Goal: Task Accomplishment & Management: Complete application form

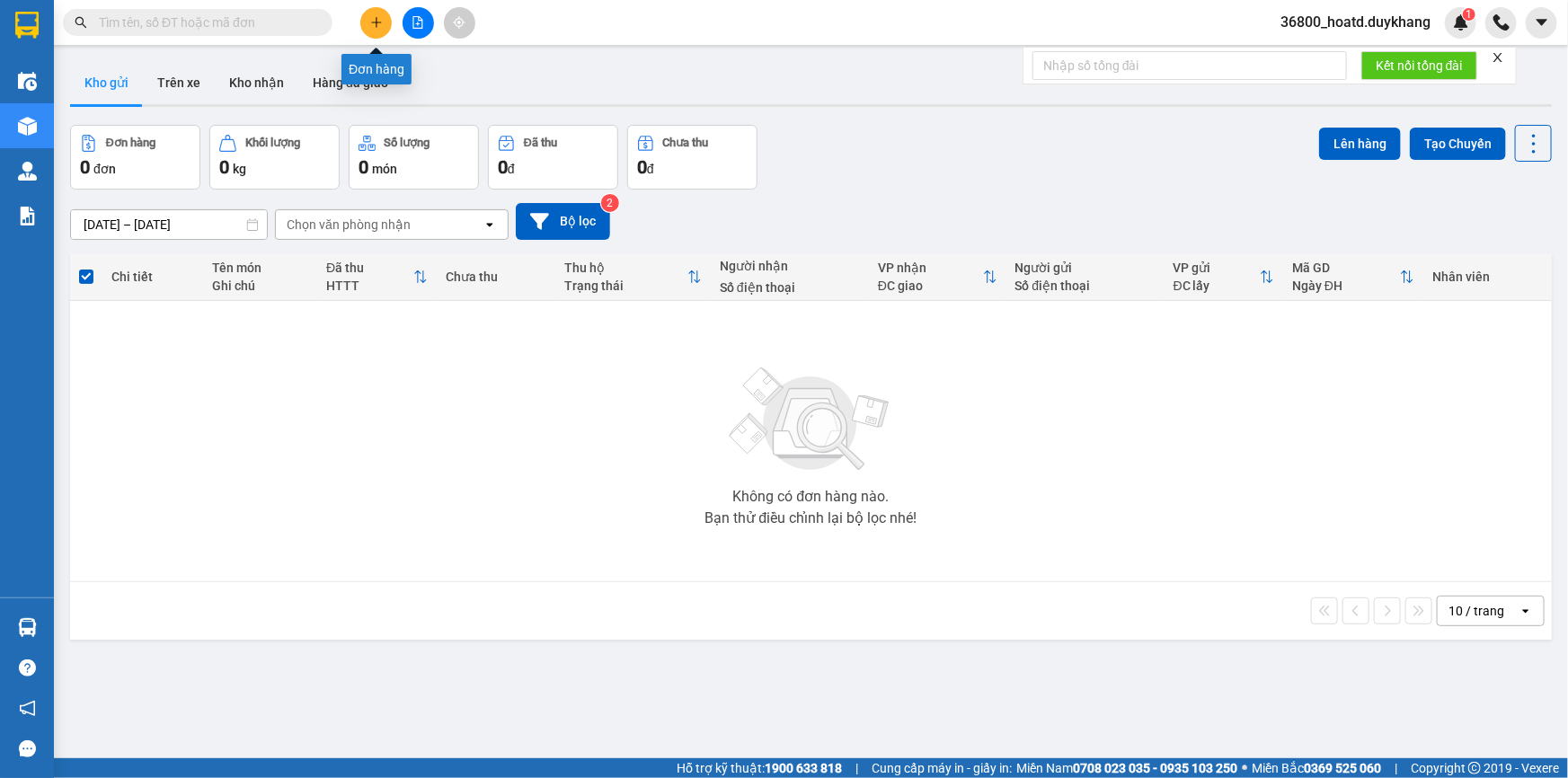
click at [376, 18] on icon "plus" at bounding box center [375, 21] width 1 height 10
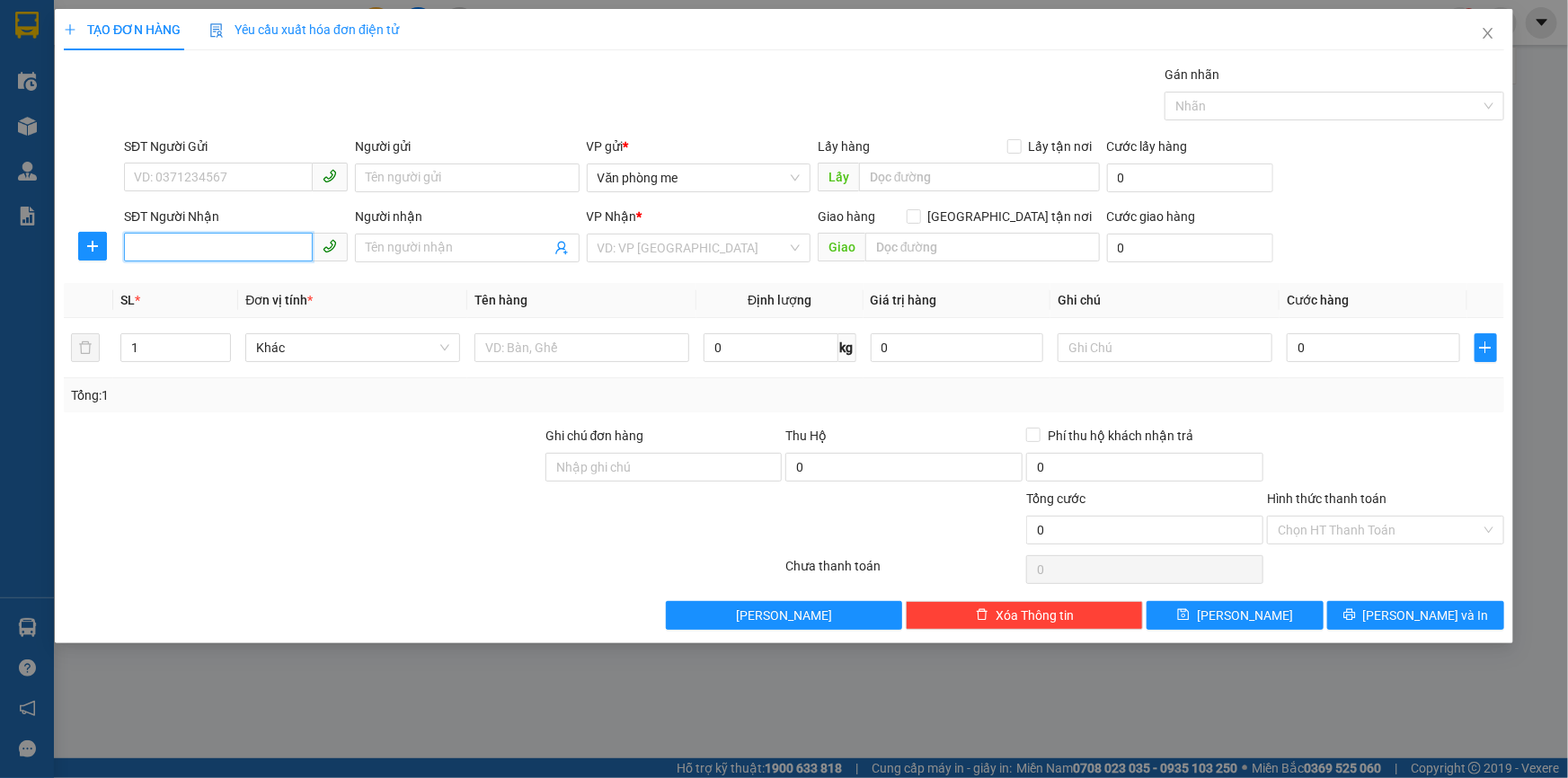
click at [216, 244] on input "SĐT Người Nhận" at bounding box center [218, 247] width 189 height 29
click at [239, 290] on div "0385594855" at bounding box center [236, 283] width 202 height 20
type input "0385594855"
click at [888, 247] on input "text" at bounding box center [982, 247] width 235 height 29
type input "30000"
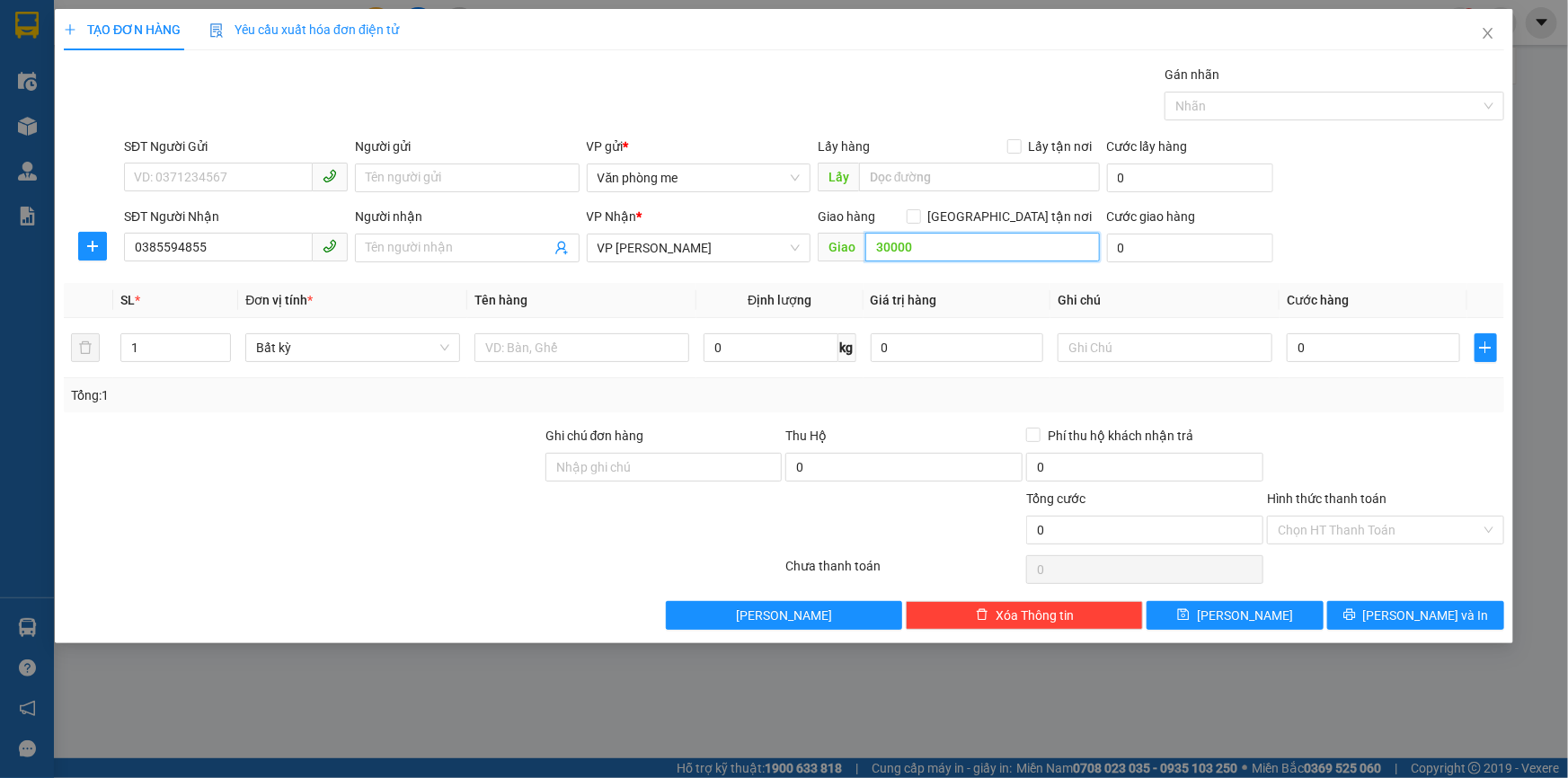
drag, startPoint x: 910, startPoint y: 244, endPoint x: 867, endPoint y: 251, distance: 43.6
click at [867, 251] on input "30000" at bounding box center [982, 247] width 235 height 29
paste input "30.00"
type input "30.000"
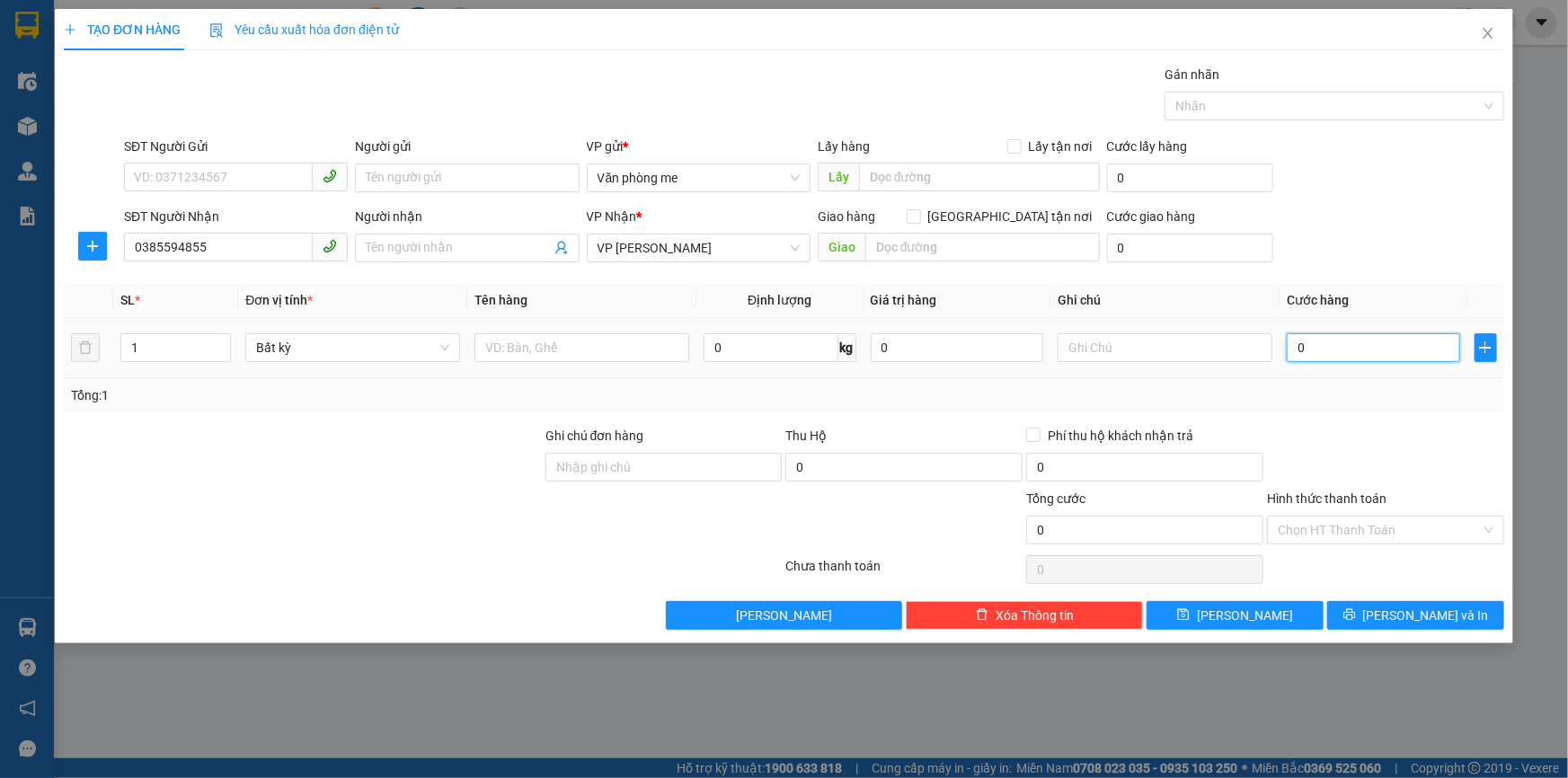
type input "30.000"
click at [1301, 521] on input "Hình thức thanh toán" at bounding box center [1379, 530] width 203 height 27
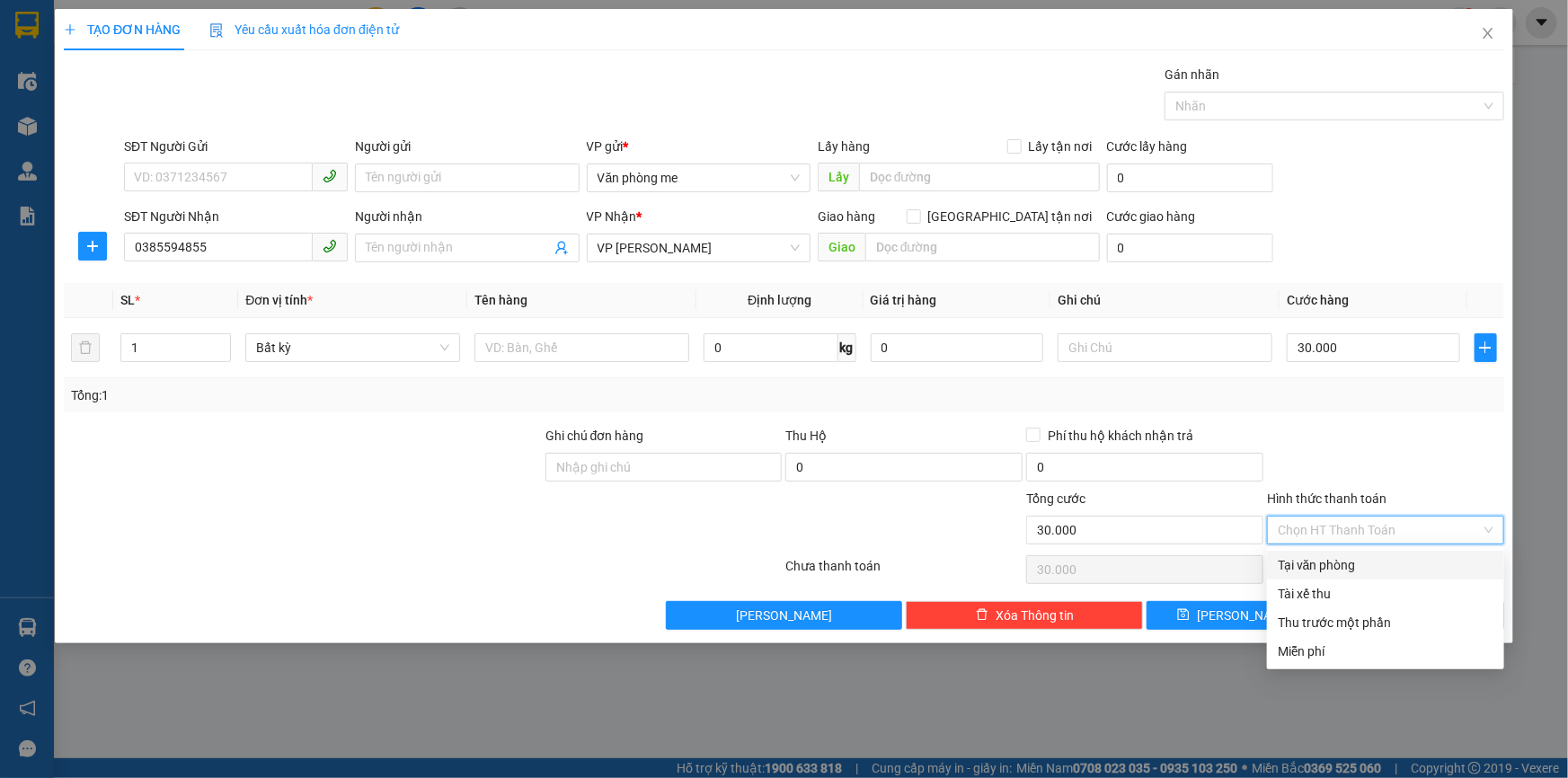
click at [1298, 568] on div "Tại văn phòng" at bounding box center [1386, 564] width 216 height 20
type input "0"
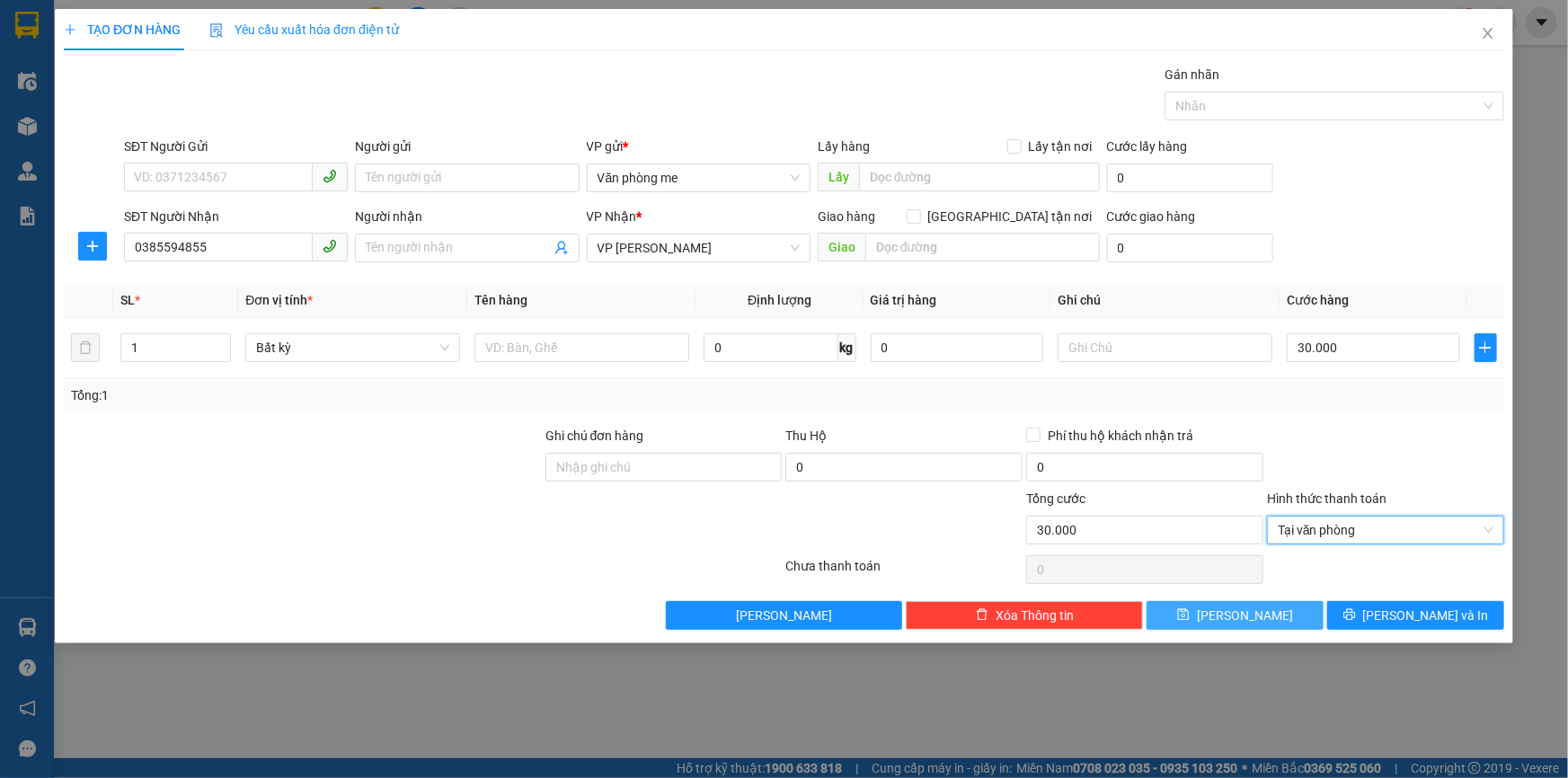
click at [1247, 611] on span "[PERSON_NAME]" at bounding box center [1244, 614] width 96 height 20
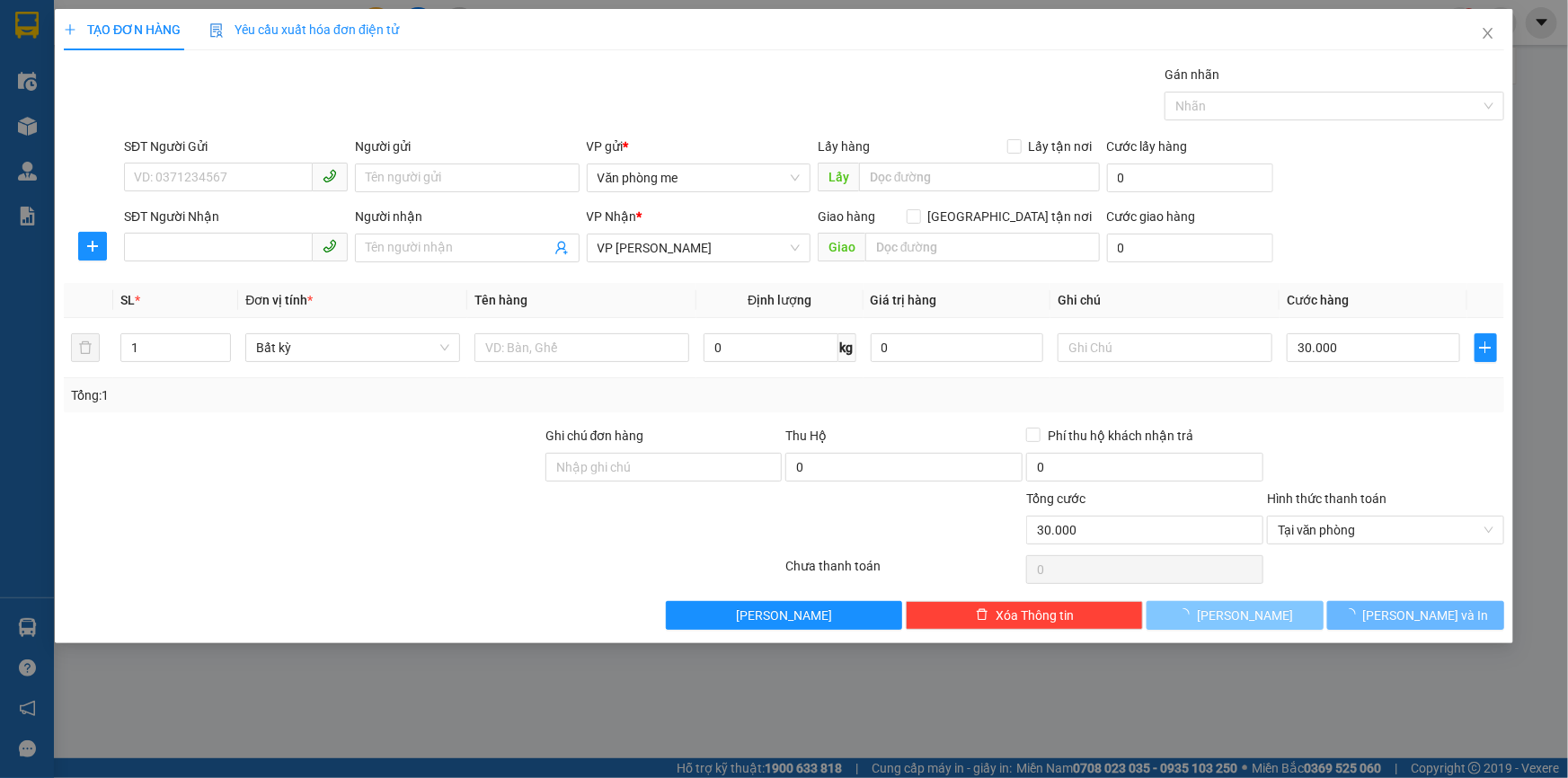
type input "0"
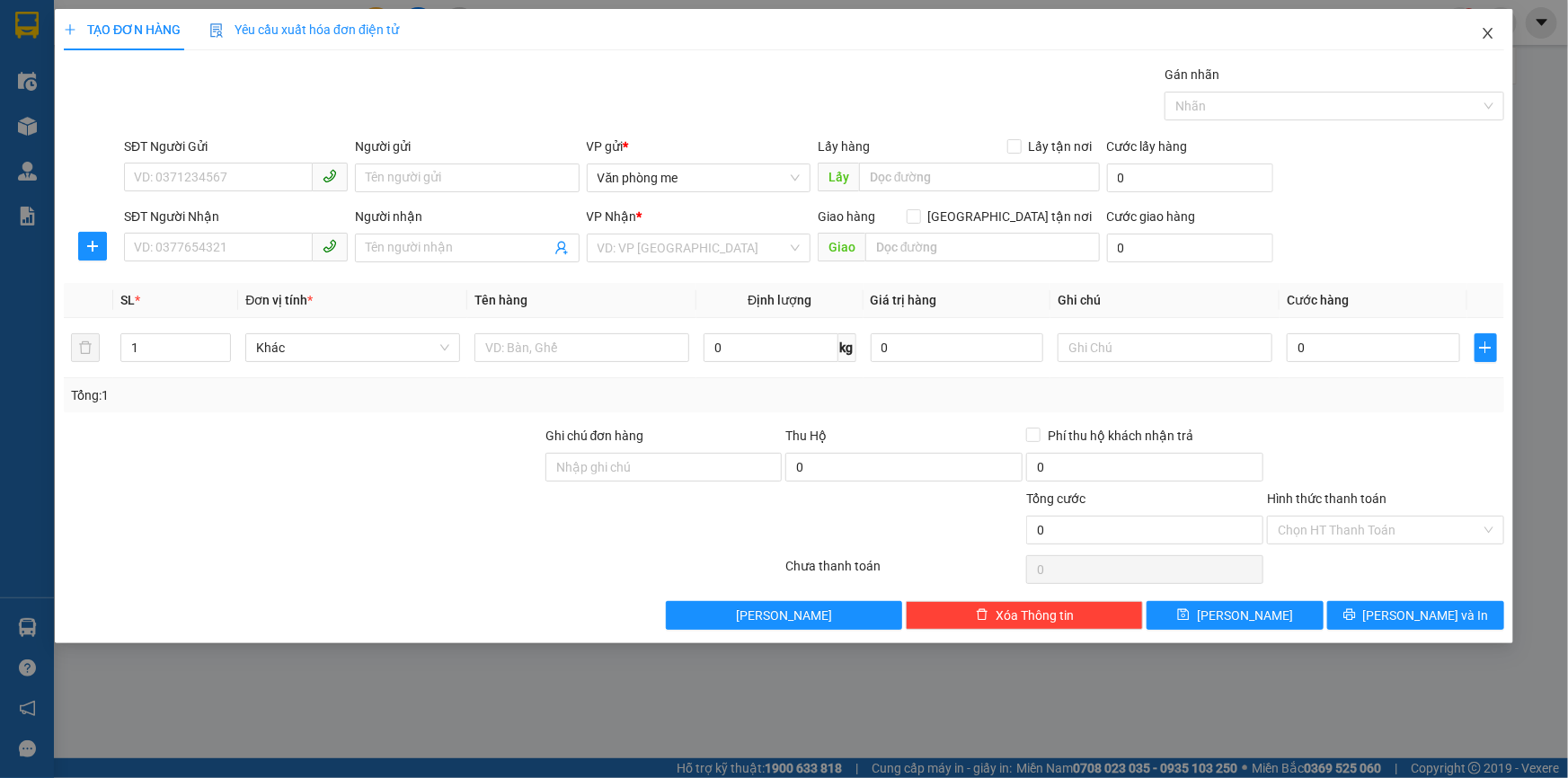
click at [1489, 29] on icon "close" at bounding box center [1487, 33] width 14 height 14
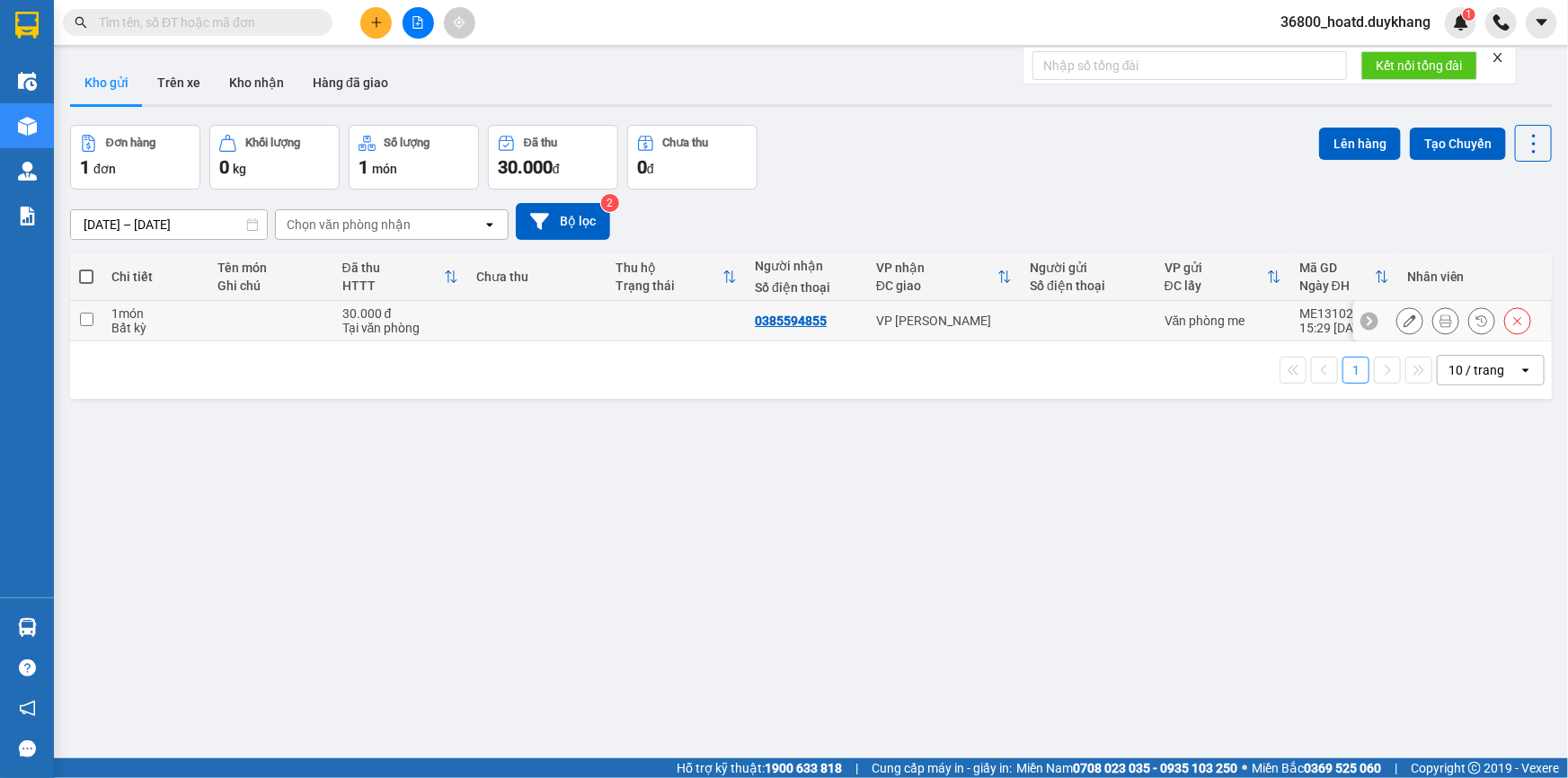
click at [95, 321] on td at bounding box center [86, 320] width 33 height 40
checkbox input "true"
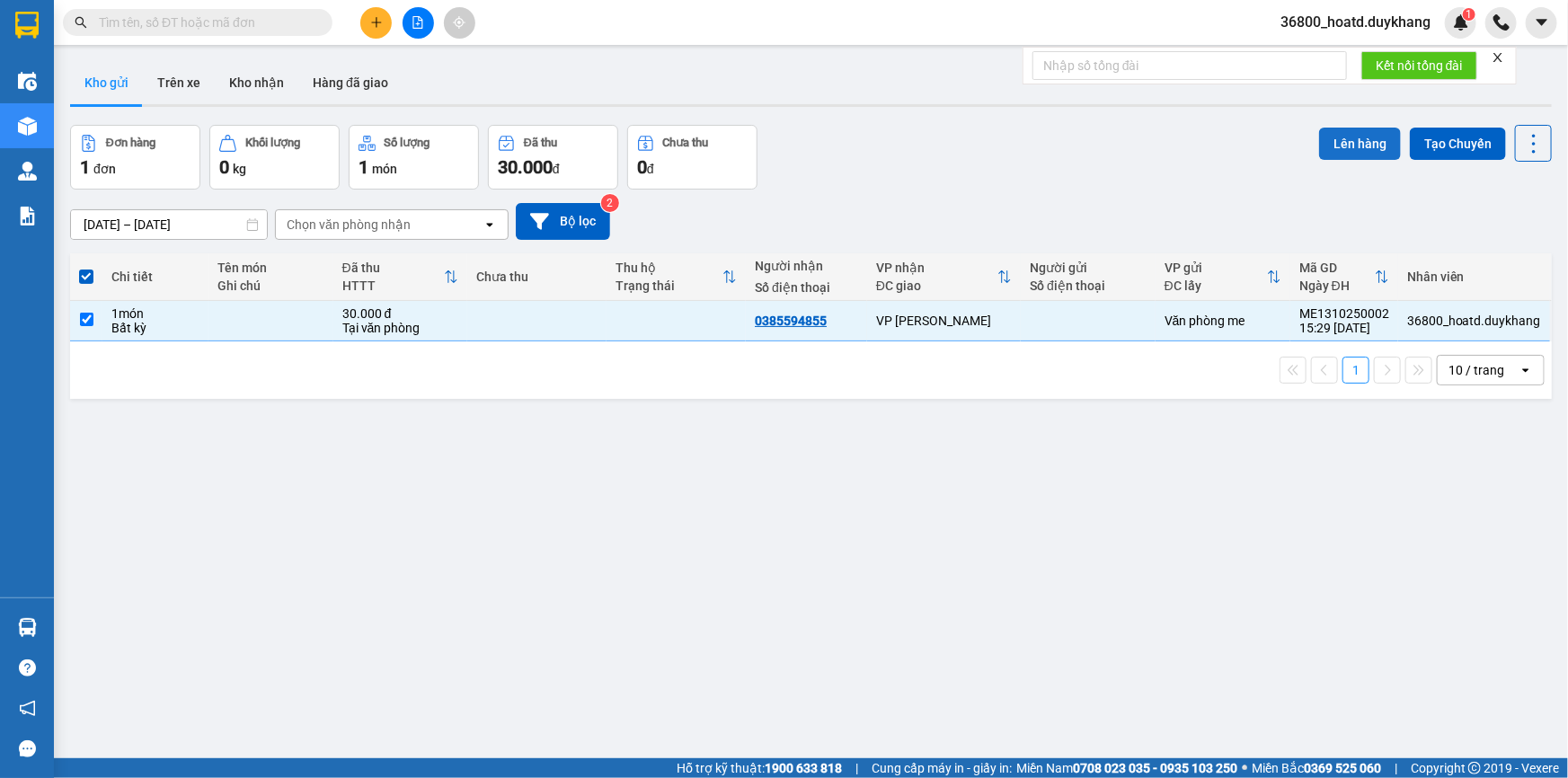
click at [1350, 141] on button "Lên hàng" at bounding box center [1360, 143] width 82 height 33
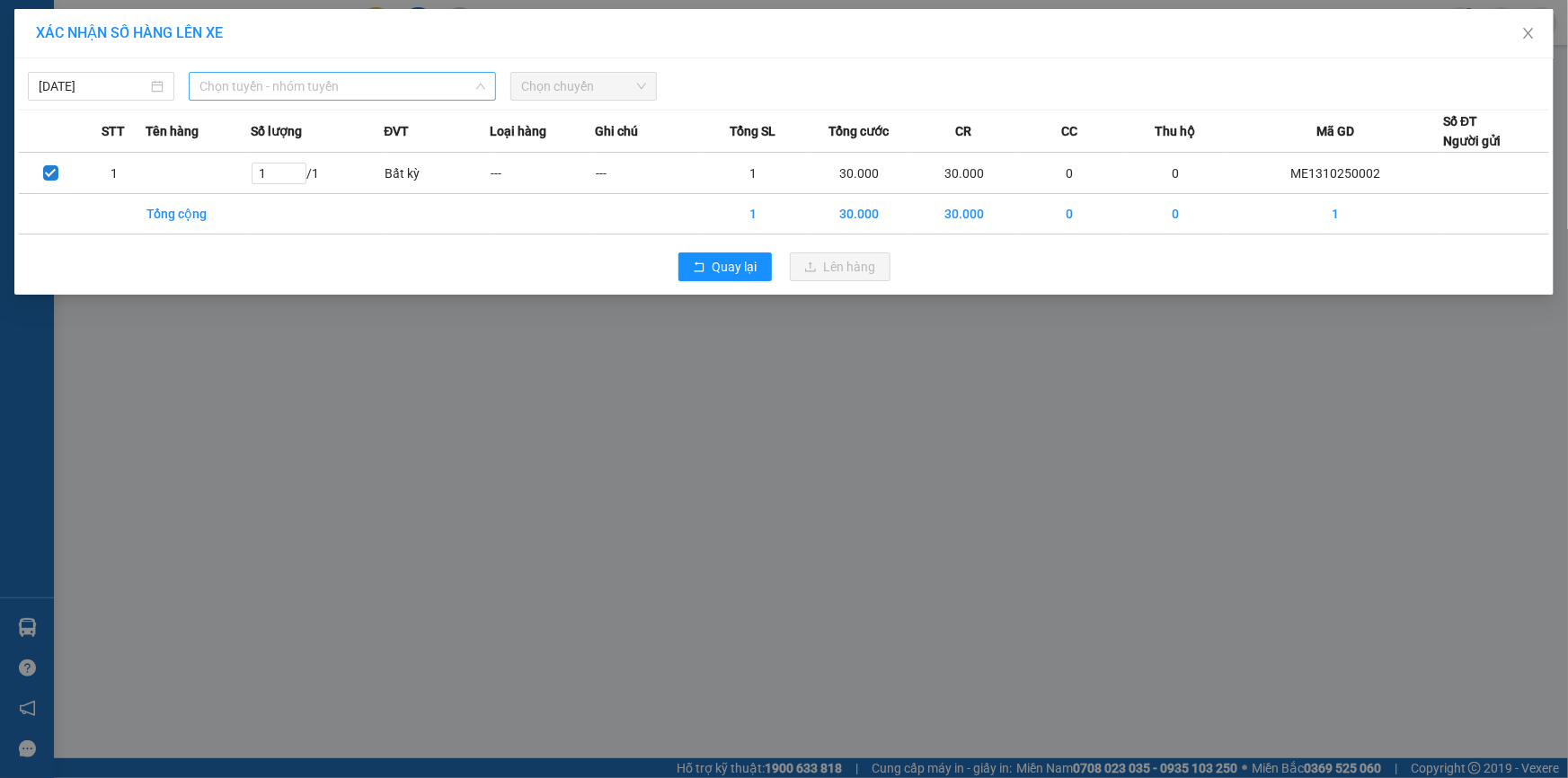
click at [233, 89] on span "Chọn tuyến - nhóm tuyến" at bounding box center [342, 86] width 286 height 27
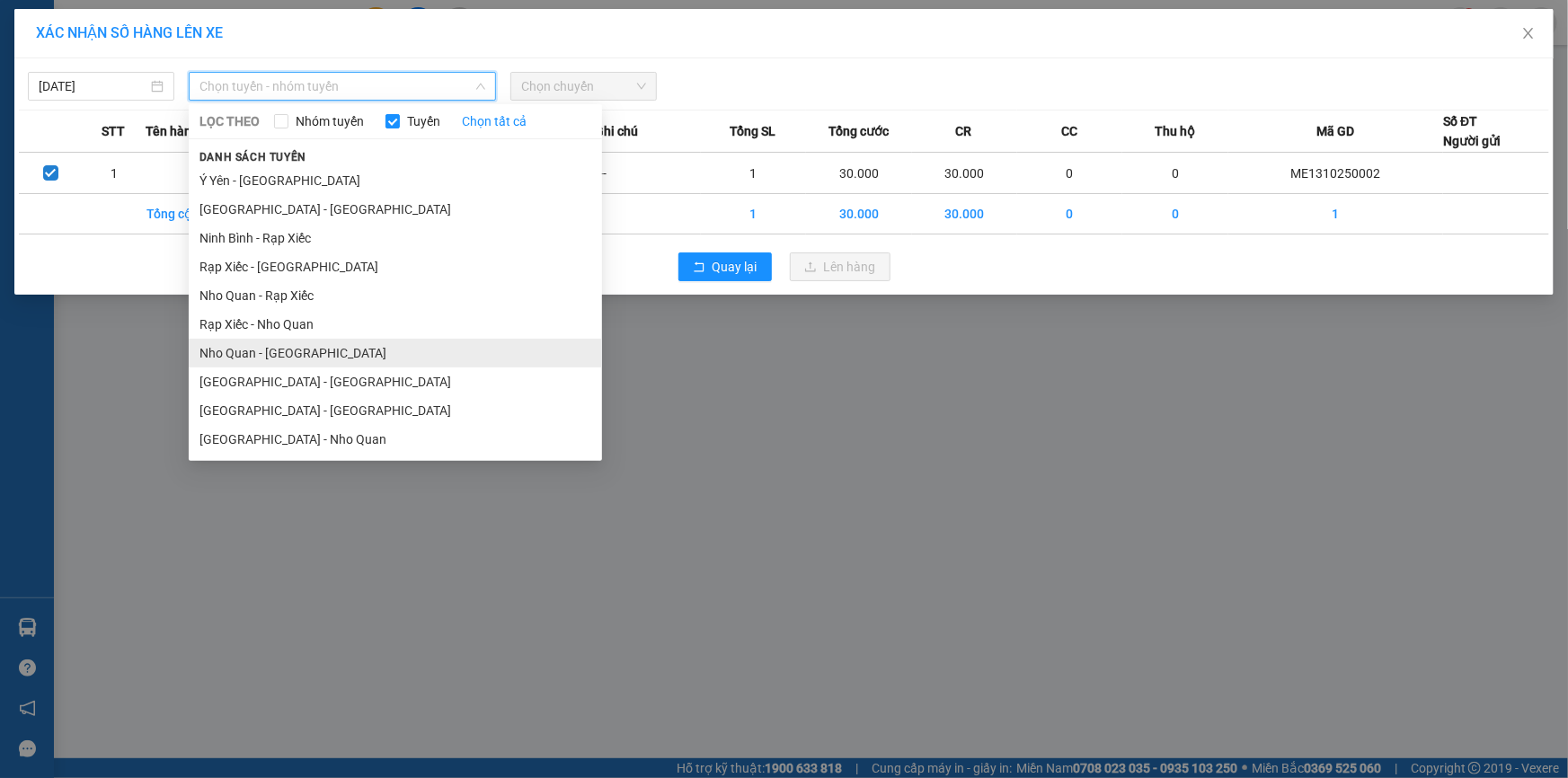
click at [279, 357] on li "Nho Quan - [GEOGRAPHIC_DATA]" at bounding box center [396, 353] width 413 height 29
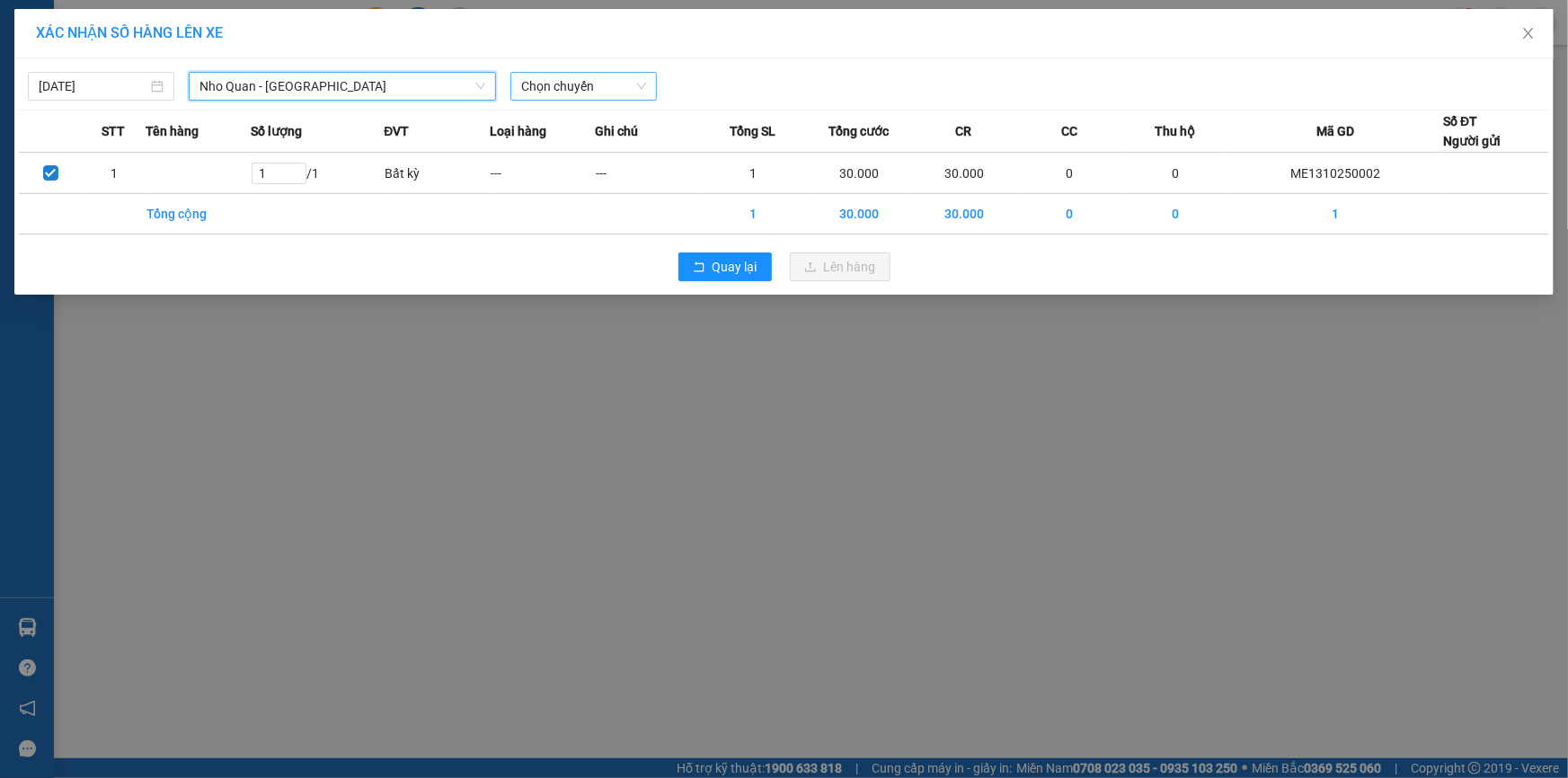
click at [584, 92] on span "Chọn chuyến" at bounding box center [584, 86] width 125 height 27
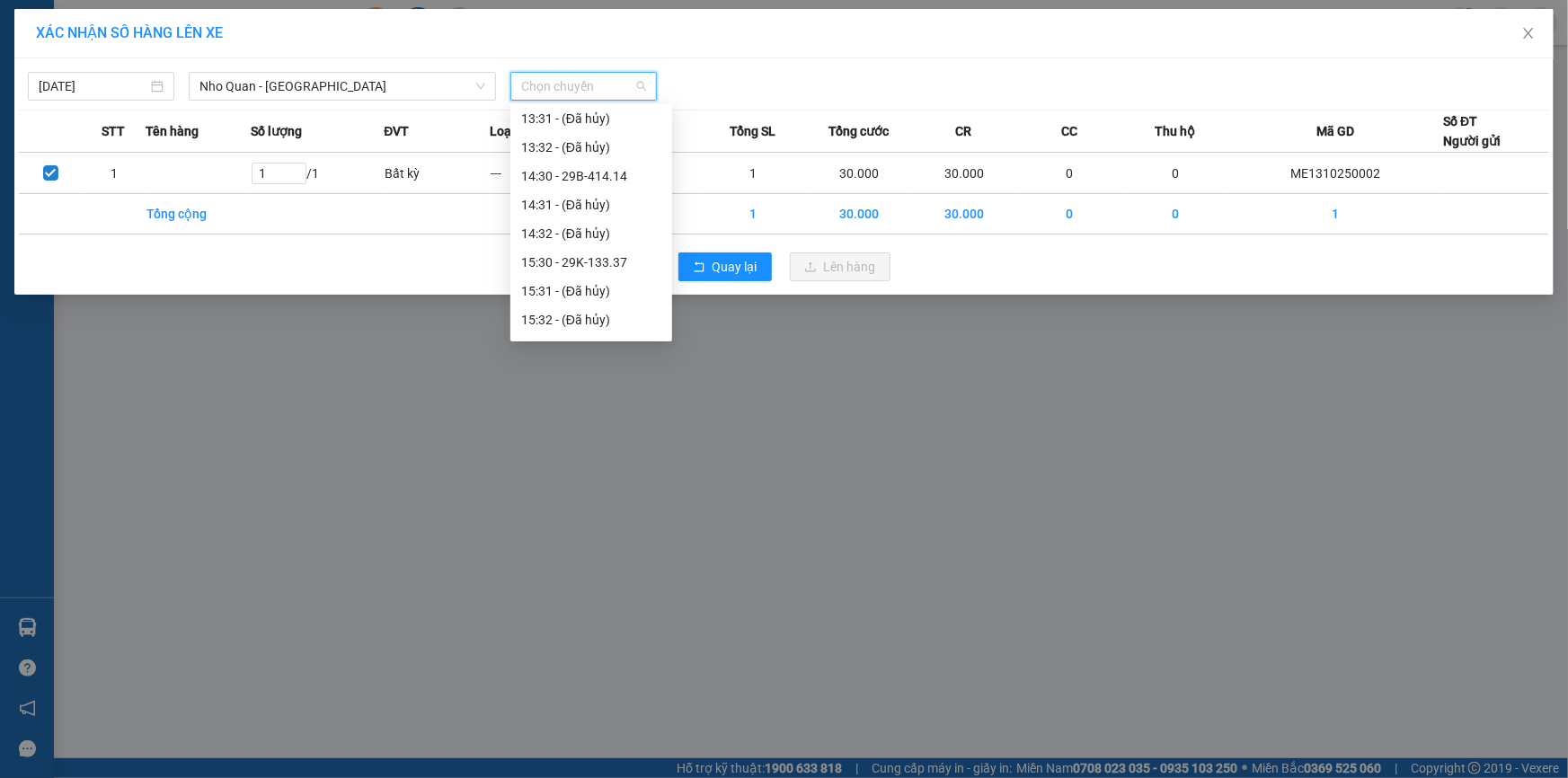
scroll to position [898, 0]
click at [610, 261] on div "15:30 - 29K-133.37" at bounding box center [591, 258] width 141 height 20
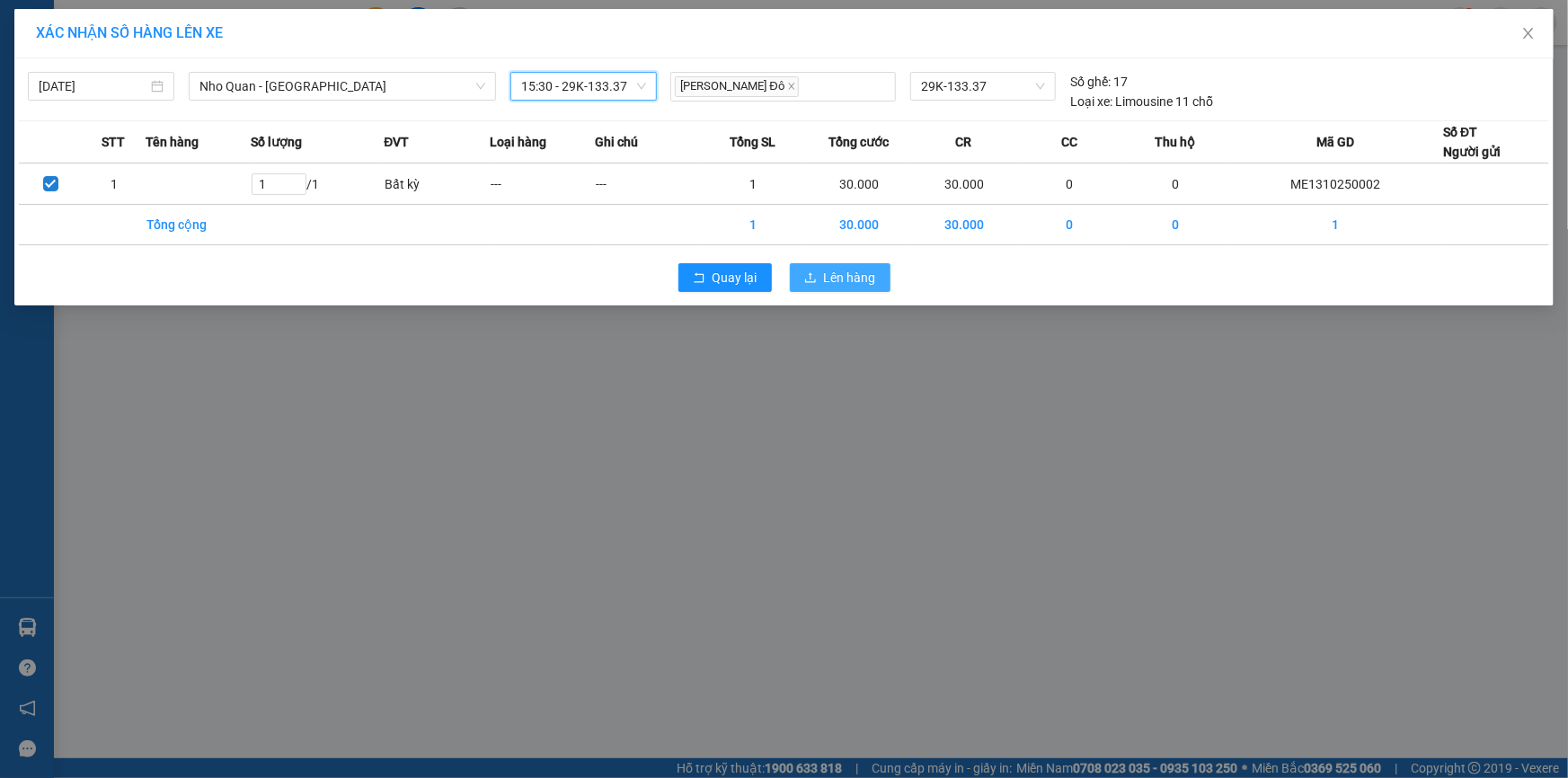
click at [824, 273] on span "Lên hàng" at bounding box center [850, 277] width 52 height 20
